Goal: Task Accomplishment & Management: Complete application form

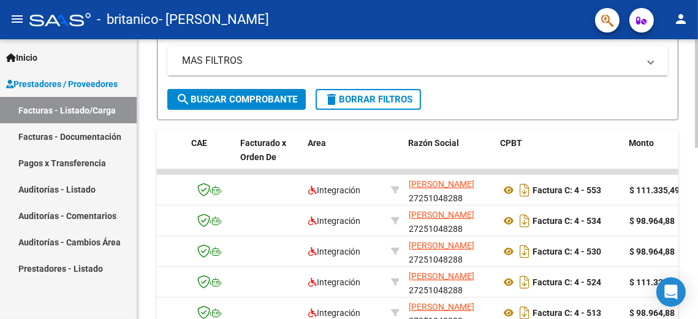
scroll to position [9, 0]
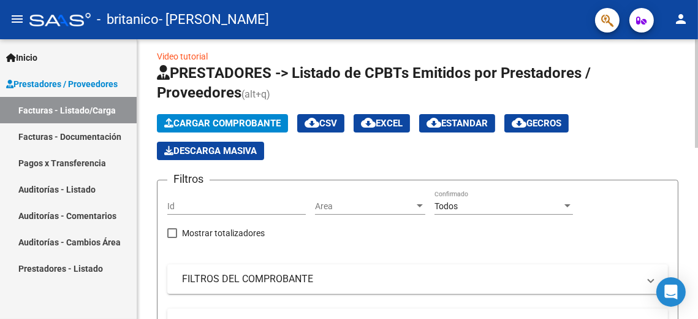
click at [227, 123] on span "Cargar Comprobante" at bounding box center [222, 123] width 116 height 11
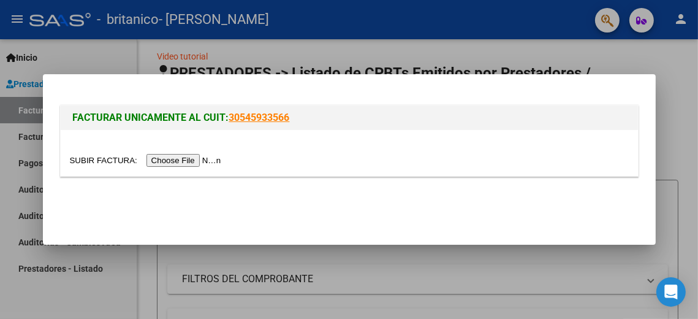
click at [211, 158] on input "file" at bounding box center [147, 160] width 155 height 13
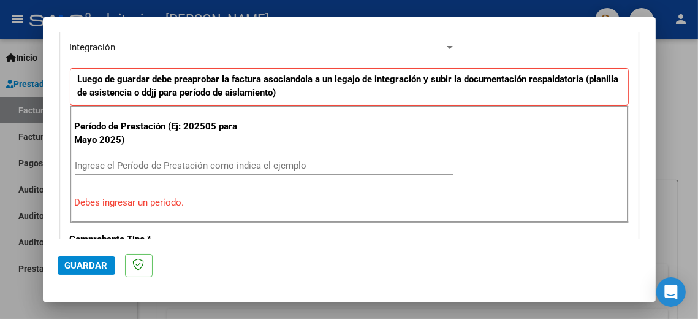
scroll to position [368, 0]
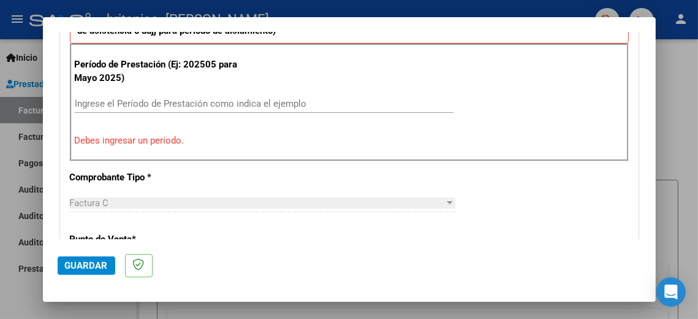
click at [212, 100] on input "Ingrese el Período de Prestación como indica el ejemplo" at bounding box center [264, 103] width 379 height 11
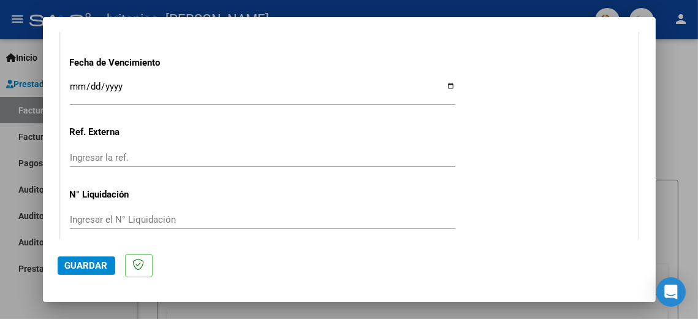
scroll to position [907, 0]
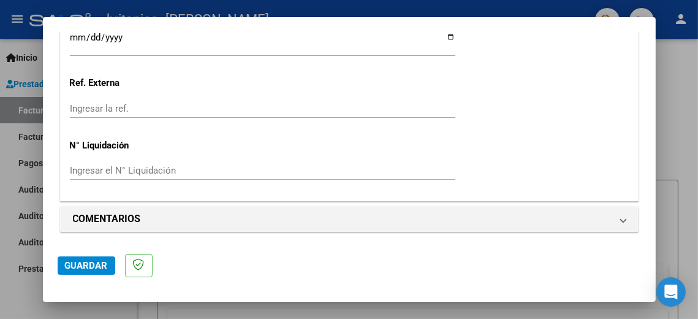
type input "202508"
click at [93, 267] on span "Guardar" at bounding box center [86, 265] width 43 height 11
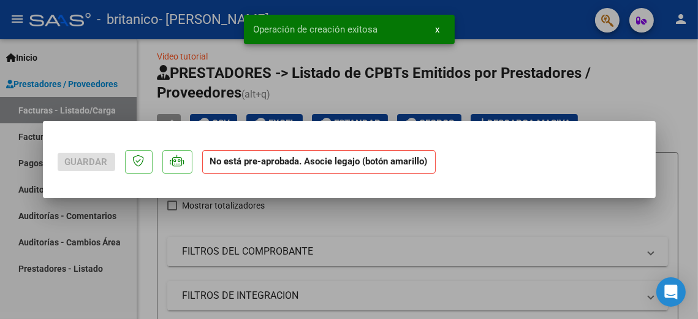
scroll to position [0, 0]
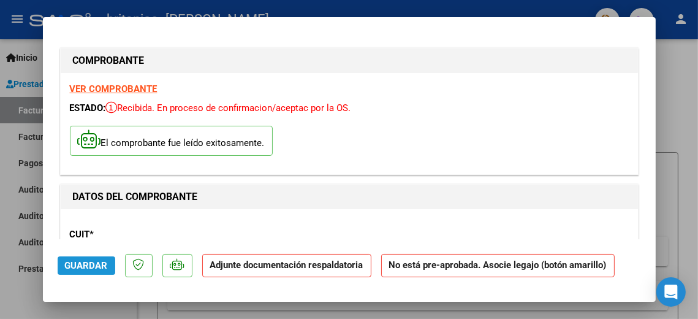
click at [93, 260] on span "Guardar" at bounding box center [86, 265] width 43 height 11
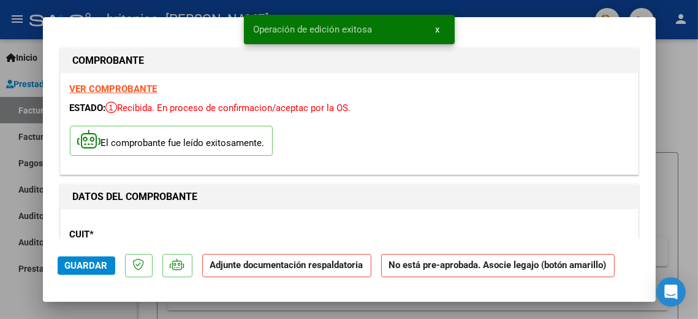
click at [441, 267] on strong "No está pre-aprobada. Asocie legajo (botón amarillo)" at bounding box center [497, 266] width 233 height 24
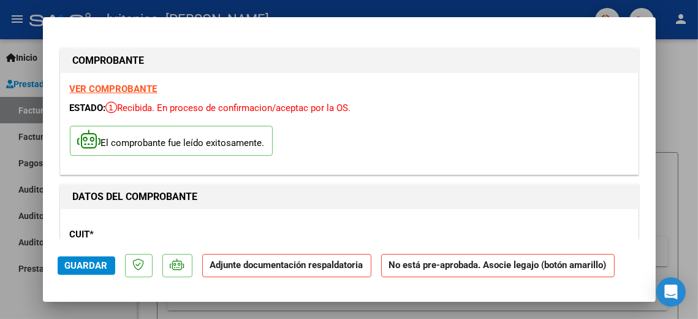
click at [436, 31] on mat-dialog-container "COMPROBANTE VER COMPROBANTE ESTADO: Recibida. En proceso de confirmacion/acepta…" at bounding box center [349, 159] width 613 height 285
click at [685, 115] on div at bounding box center [349, 159] width 698 height 319
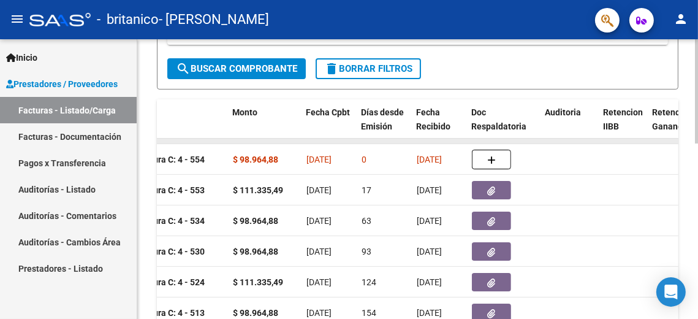
scroll to position [285, 0]
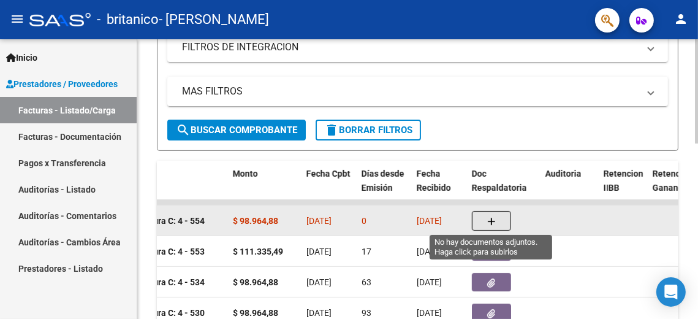
click at [492, 219] on icon "button" at bounding box center [491, 221] width 9 height 9
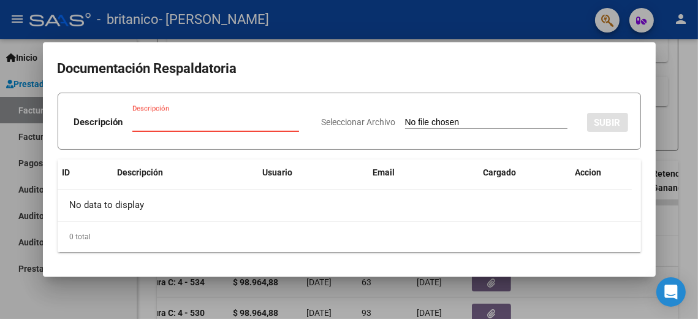
click at [405, 119] on input "Seleccionar Archivo" at bounding box center [486, 123] width 162 height 12
type input "C:\fakepath\TapScanner 11-09-2025-22꞉27.pdf"
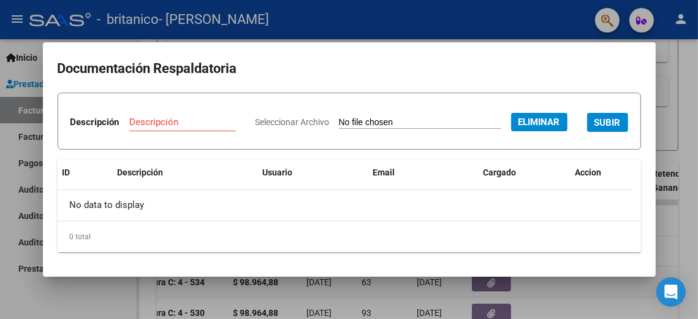
click at [213, 116] on input "Descripción" at bounding box center [182, 121] width 107 height 11
type input "planilla de asistencia [DATE]"
click at [594, 128] on span "SUBIR" at bounding box center [607, 122] width 26 height 11
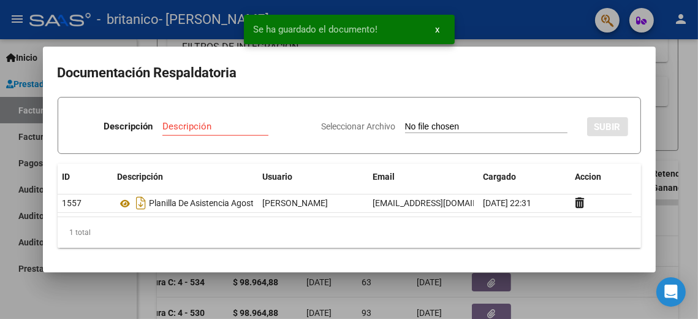
click at [439, 31] on button "x" at bounding box center [438, 29] width 24 height 22
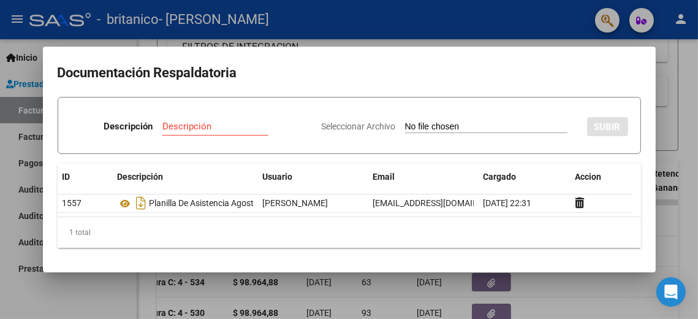
drag, startPoint x: 624, startPoint y: 297, endPoint x: 581, endPoint y: 263, distance: 54.2
click at [619, 296] on div at bounding box center [349, 159] width 698 height 319
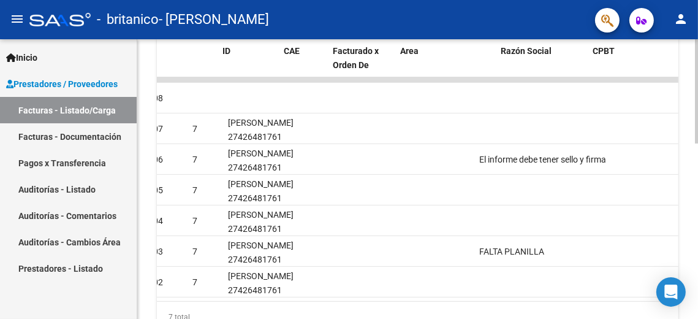
scroll to position [0, 0]
